Goal: Information Seeking & Learning: Learn about a topic

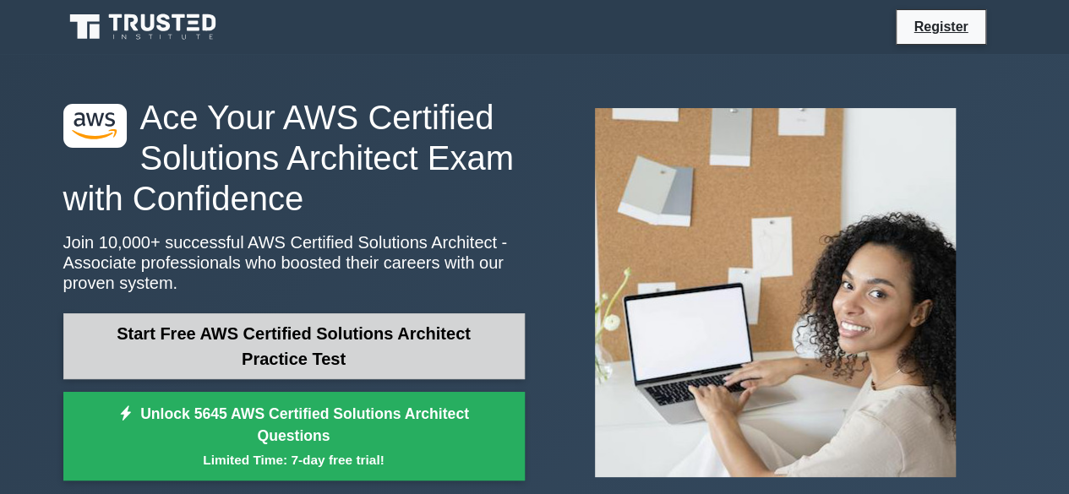
click at [333, 340] on link "Start Free AWS Certified Solutions Architect Practice Test" at bounding box center [293, 347] width 461 height 66
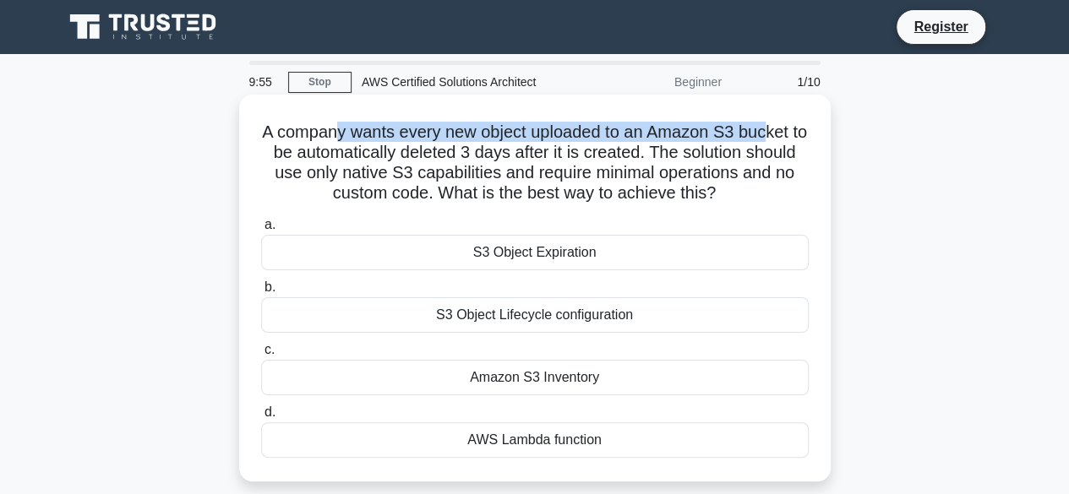
drag, startPoint x: 343, startPoint y: 131, endPoint x: 781, endPoint y: 139, distance: 437.9
click at [781, 139] on h5 "A company wants every new object uploaded to an Amazon S3 bucket to be automati…" at bounding box center [534, 163] width 551 height 83
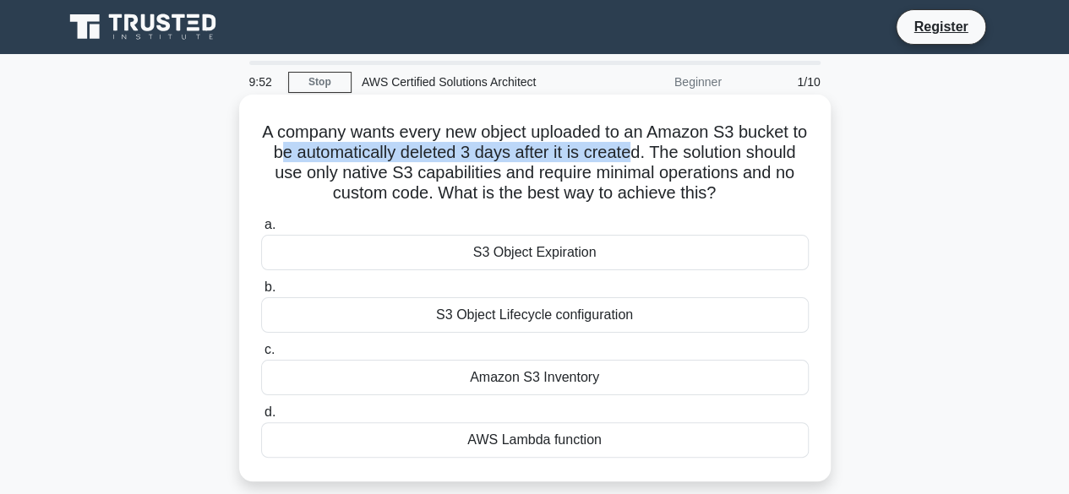
drag, startPoint x: 330, startPoint y: 147, endPoint x: 674, endPoint y: 147, distance: 344.8
click at [674, 147] on h5 "A company wants every new object uploaded to an Amazon S3 bucket to be automati…" at bounding box center [534, 163] width 551 height 83
drag, startPoint x: 696, startPoint y: 146, endPoint x: 791, endPoint y: 142, distance: 94.8
click at [791, 142] on h5 "A company wants every new object uploaded to an Amazon S3 bucket to be automati…" at bounding box center [534, 163] width 551 height 83
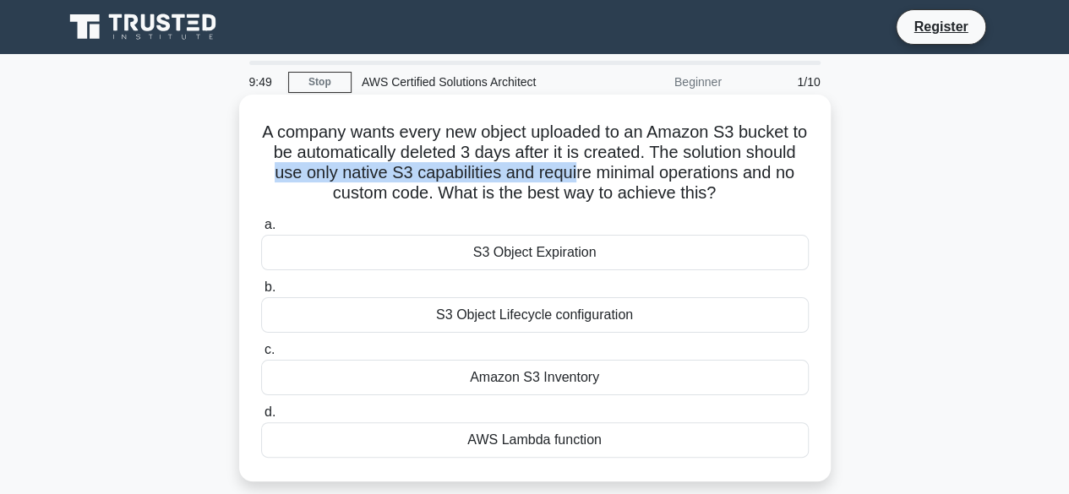
drag, startPoint x: 330, startPoint y: 180, endPoint x: 634, endPoint y: 173, distance: 303.5
click at [634, 173] on h5 "A company wants every new object uploaded to an Amazon S3 bucket to be automati…" at bounding box center [534, 163] width 551 height 83
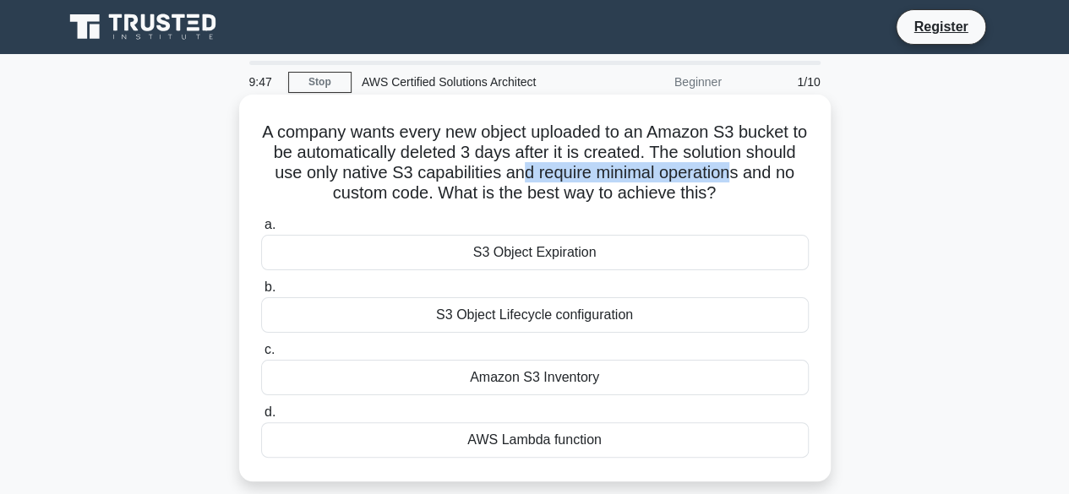
drag, startPoint x: 572, startPoint y: 177, endPoint x: 793, endPoint y: 173, distance: 220.6
click at [793, 173] on h5 "A company wants every new object uploaded to an Amazon S3 bucket to be automati…" at bounding box center [534, 163] width 551 height 83
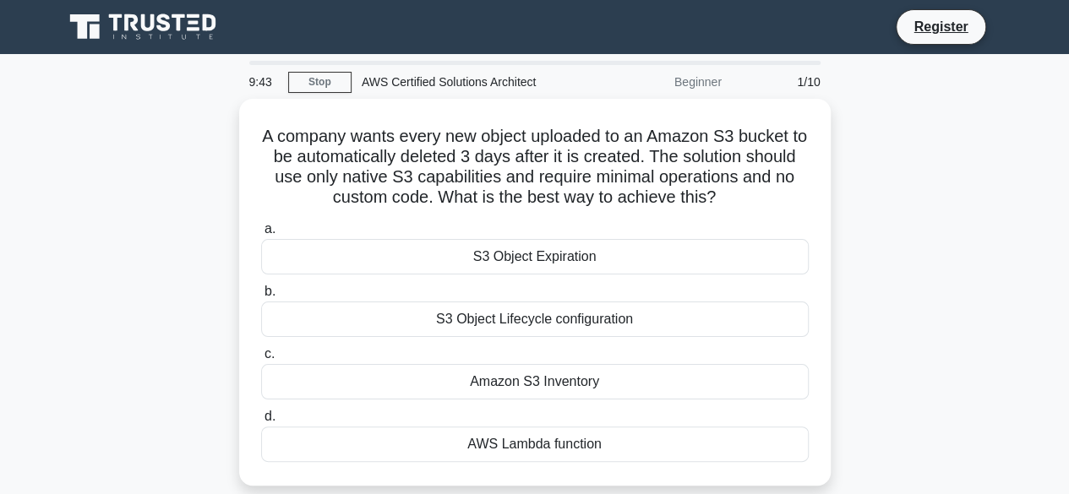
drag, startPoint x: 304, startPoint y: 196, endPoint x: 917, endPoint y: 199, distance: 612.8
click at [877, 191] on div "A company wants every new object uploaded to an Amazon S3 bucket to be automati…" at bounding box center [535, 302] width 964 height 407
click at [938, 210] on div "A company wants every new object uploaded to an Amazon S3 bucket to be automati…" at bounding box center [535, 302] width 964 height 407
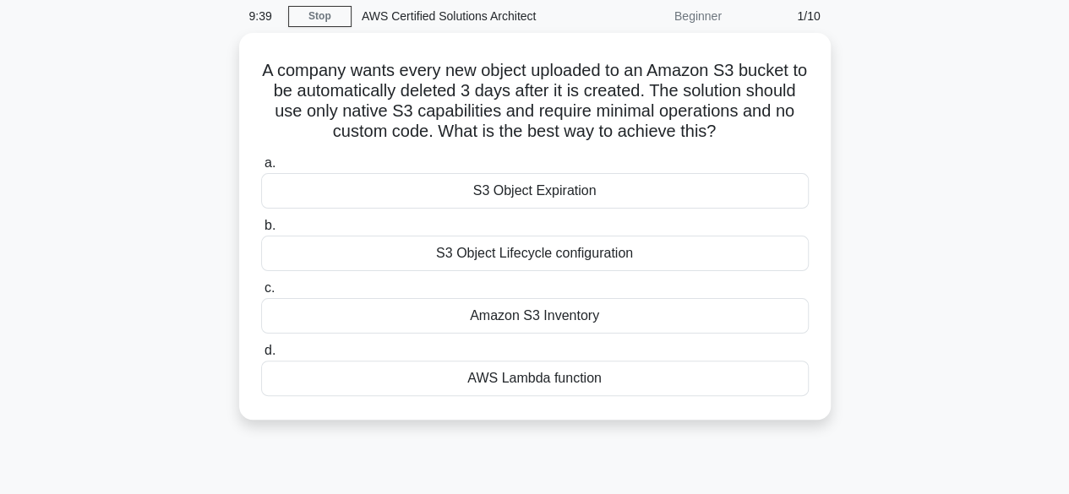
scroll to position [68, 0]
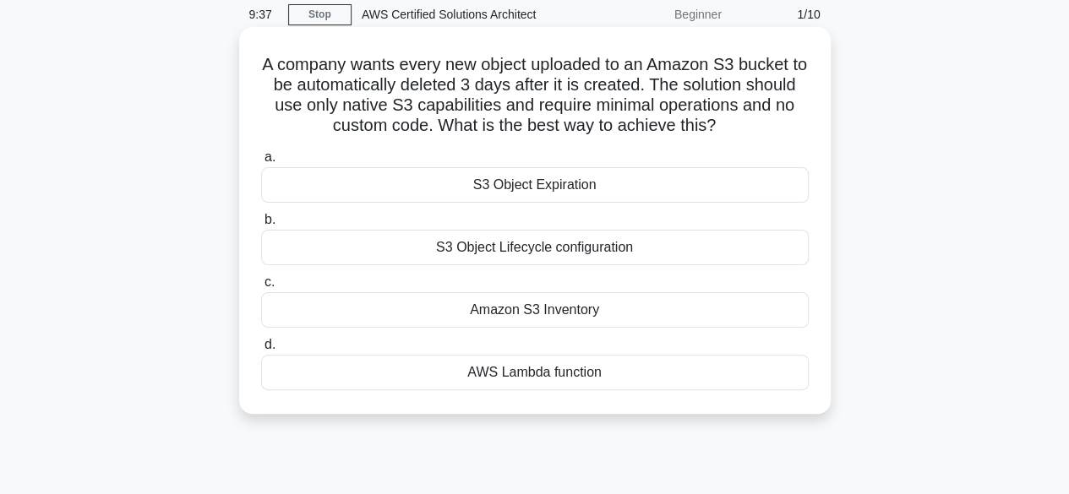
click at [492, 251] on div "S3 Object Lifecycle configuration" at bounding box center [535, 247] width 548 height 35
click at [261, 226] on input "b. S3 Object Lifecycle configuration" at bounding box center [261, 220] width 0 height 11
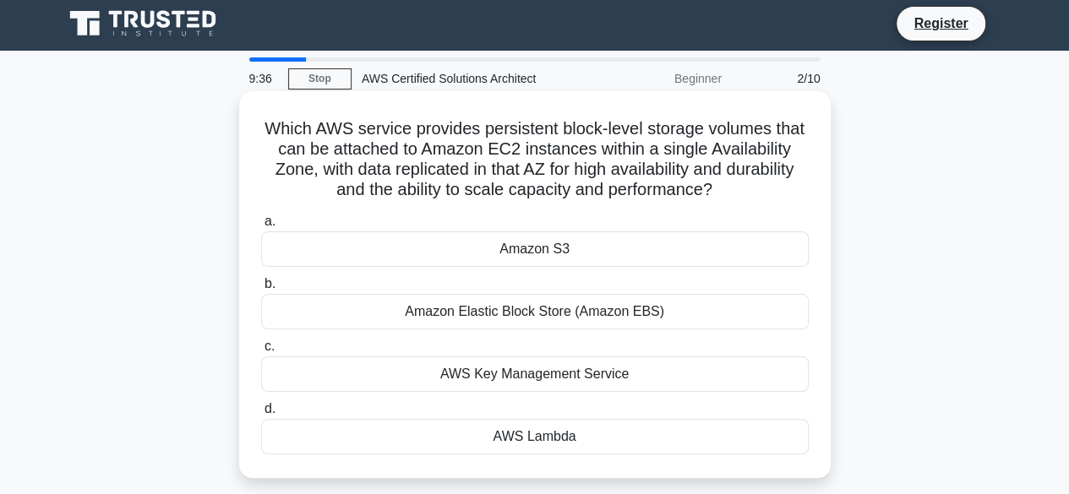
scroll to position [0, 0]
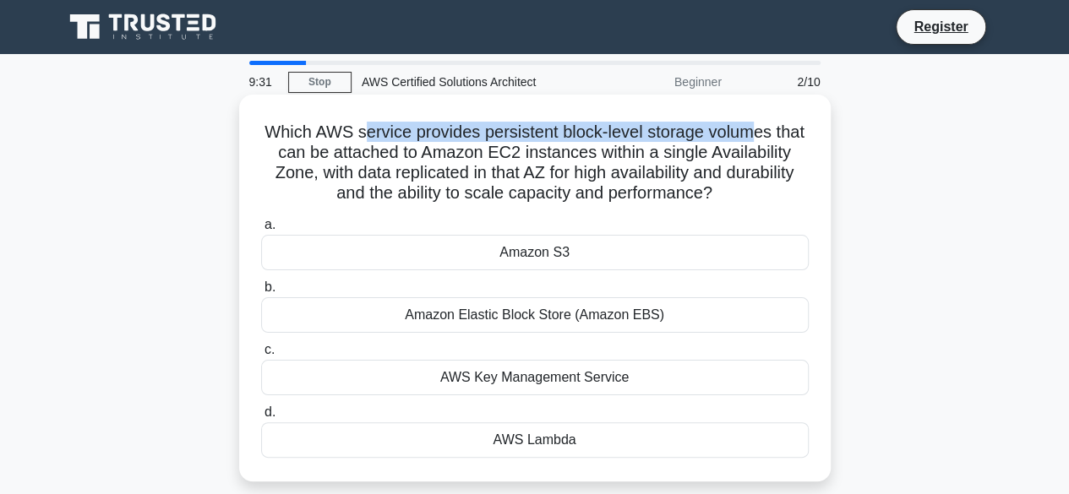
drag, startPoint x: 380, startPoint y: 134, endPoint x: 771, endPoint y: 135, distance: 390.5
click at [771, 135] on h5 "Which AWS service provides persistent block-level storage volumes that can be a…" at bounding box center [534, 163] width 551 height 83
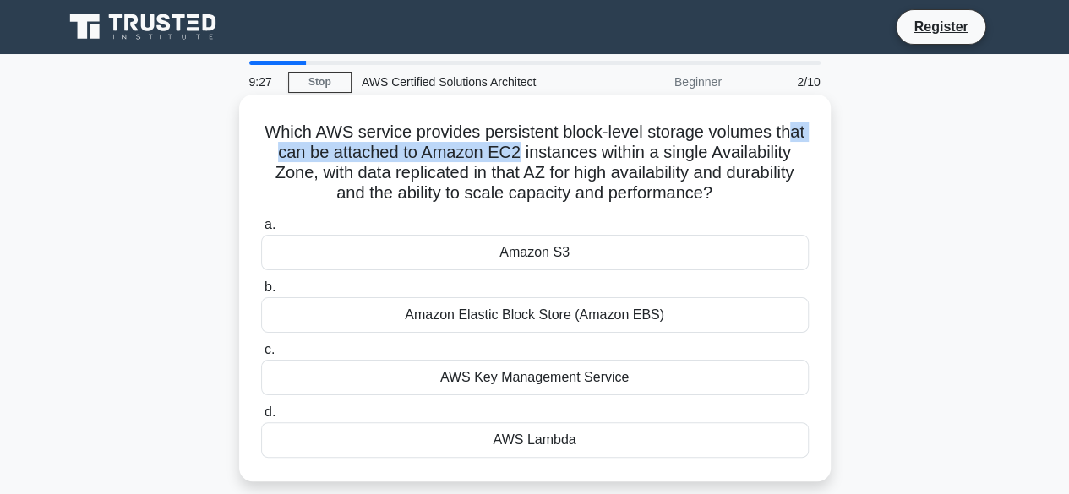
drag, startPoint x: 314, startPoint y: 155, endPoint x: 576, endPoint y: 156, distance: 262.9
click at [576, 156] on h5 "Which AWS service provides persistent block-level storage volumes that can be a…" at bounding box center [534, 163] width 551 height 83
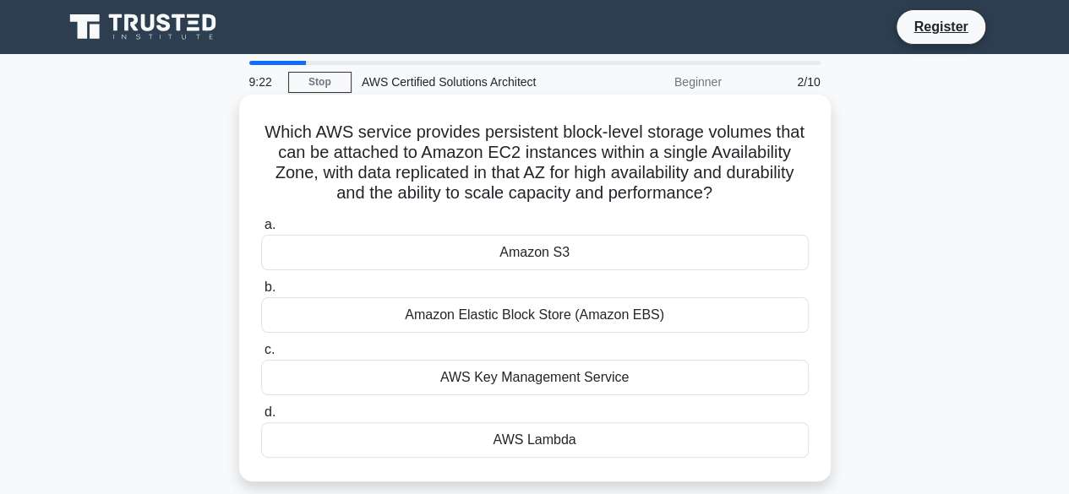
click at [516, 322] on div "Amazon Elastic Block Store (Amazon EBS)" at bounding box center [535, 315] width 548 height 35
click at [261, 293] on input "b. Amazon Elastic Block Store (Amazon EBS)" at bounding box center [261, 287] width 0 height 11
